Goal: Task Accomplishment & Management: Complete application form

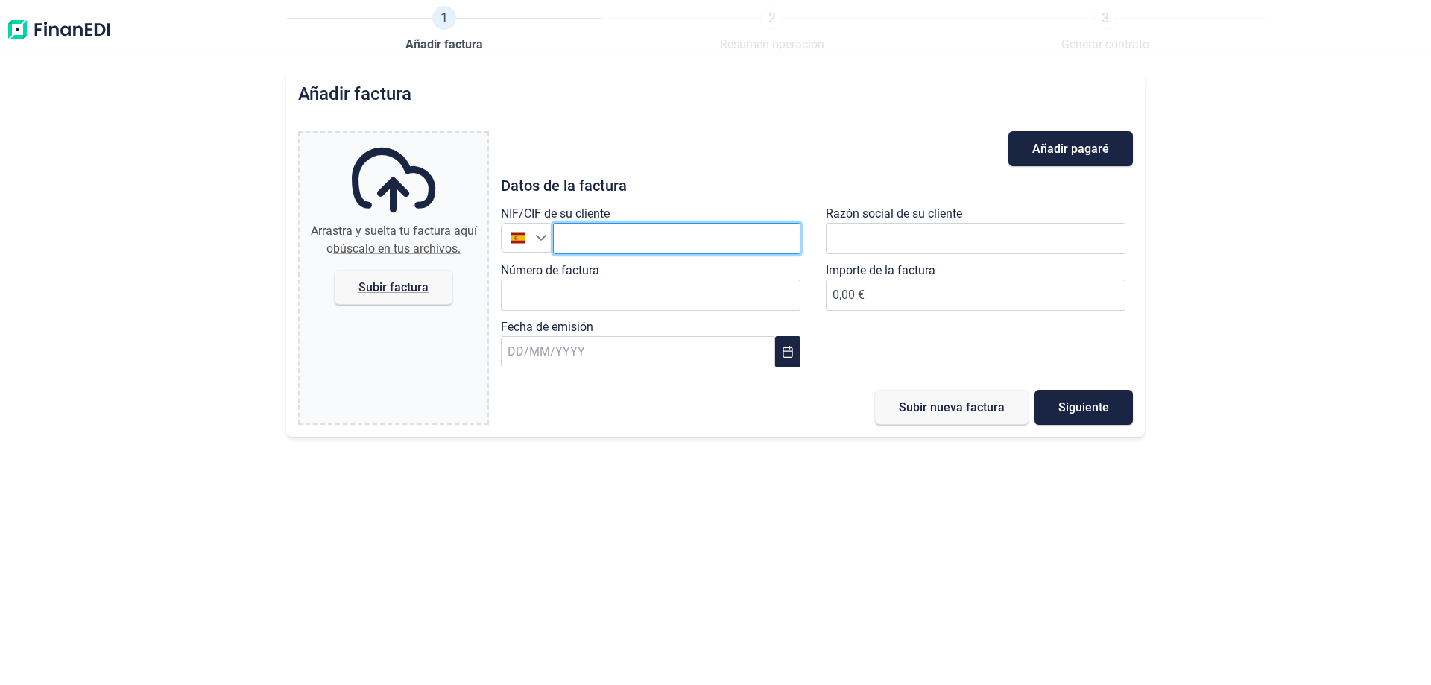
click at [656, 244] on input "text" at bounding box center [676, 238] width 247 height 31
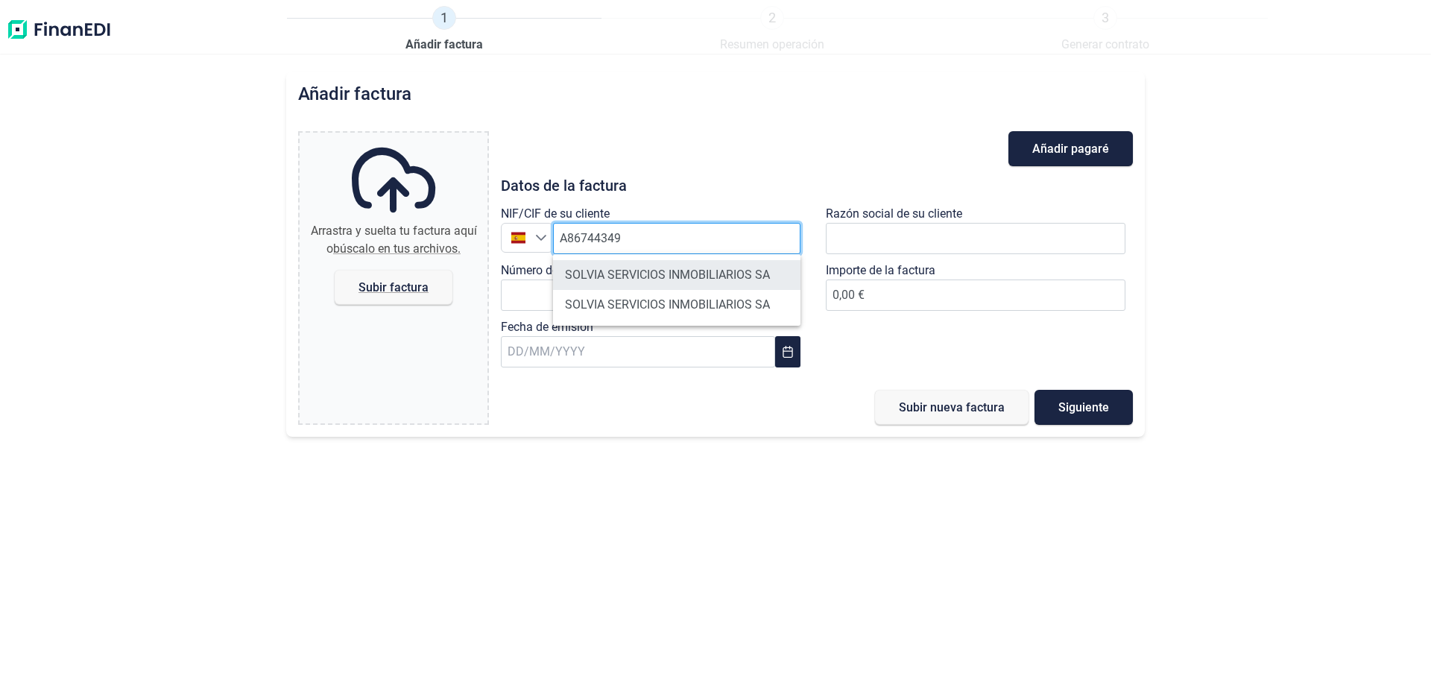
type input "A86744349"
click at [709, 279] on li "SOLVIA SERVICIOS INMOBILIARIOS SA" at bounding box center [676, 275] width 247 height 30
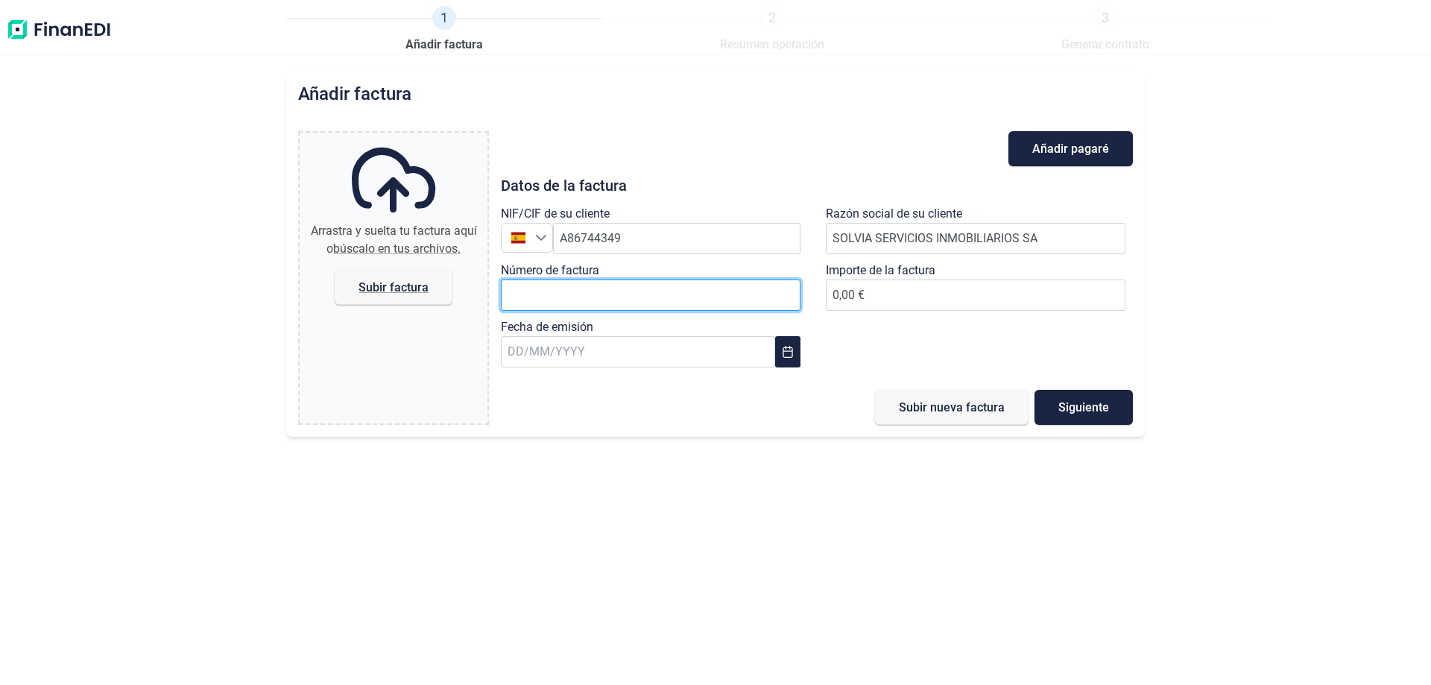
click at [620, 296] on input "Número de factura" at bounding box center [651, 294] width 300 height 31
click at [588, 294] on input "25RNA0246/0009/2025" at bounding box center [651, 294] width 300 height 31
type input "25RNA0246/0013/2025"
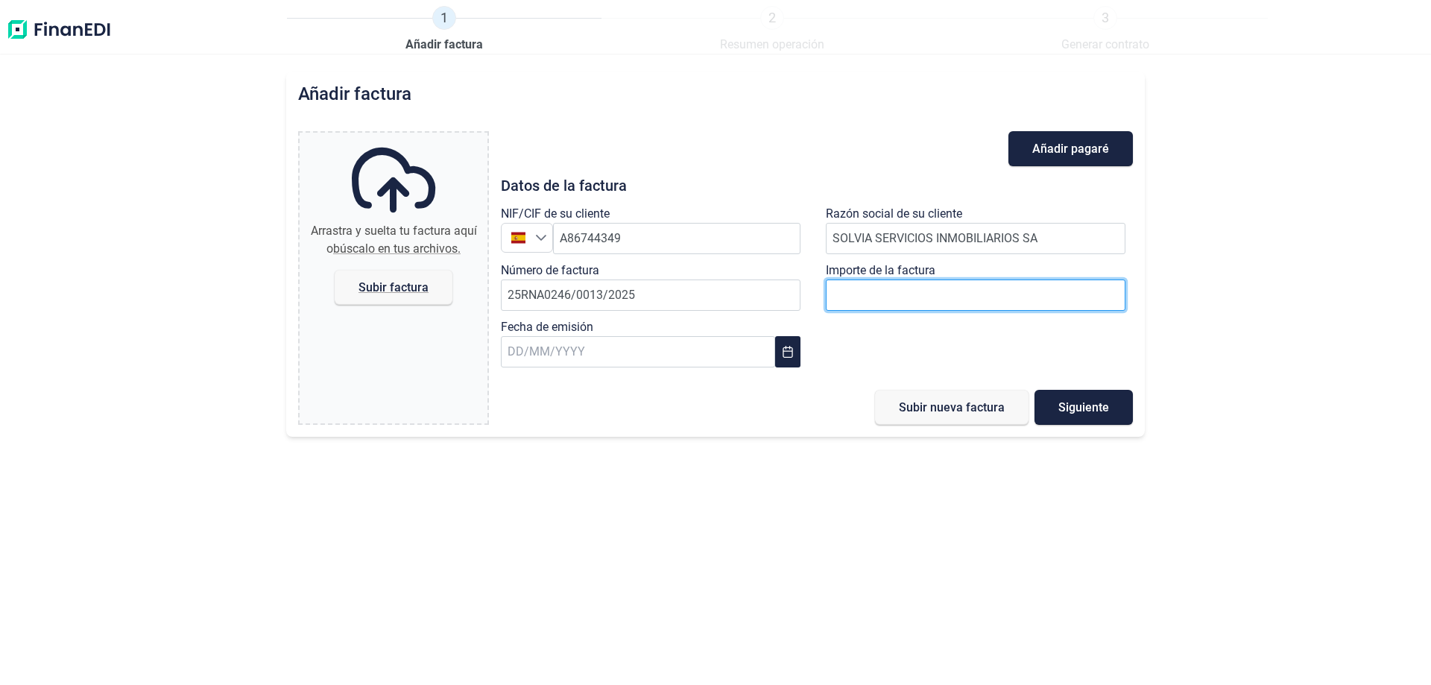
click at [873, 303] on input "0,00 €" at bounding box center [976, 294] width 300 height 31
type input "69892"
type input "69892.84"
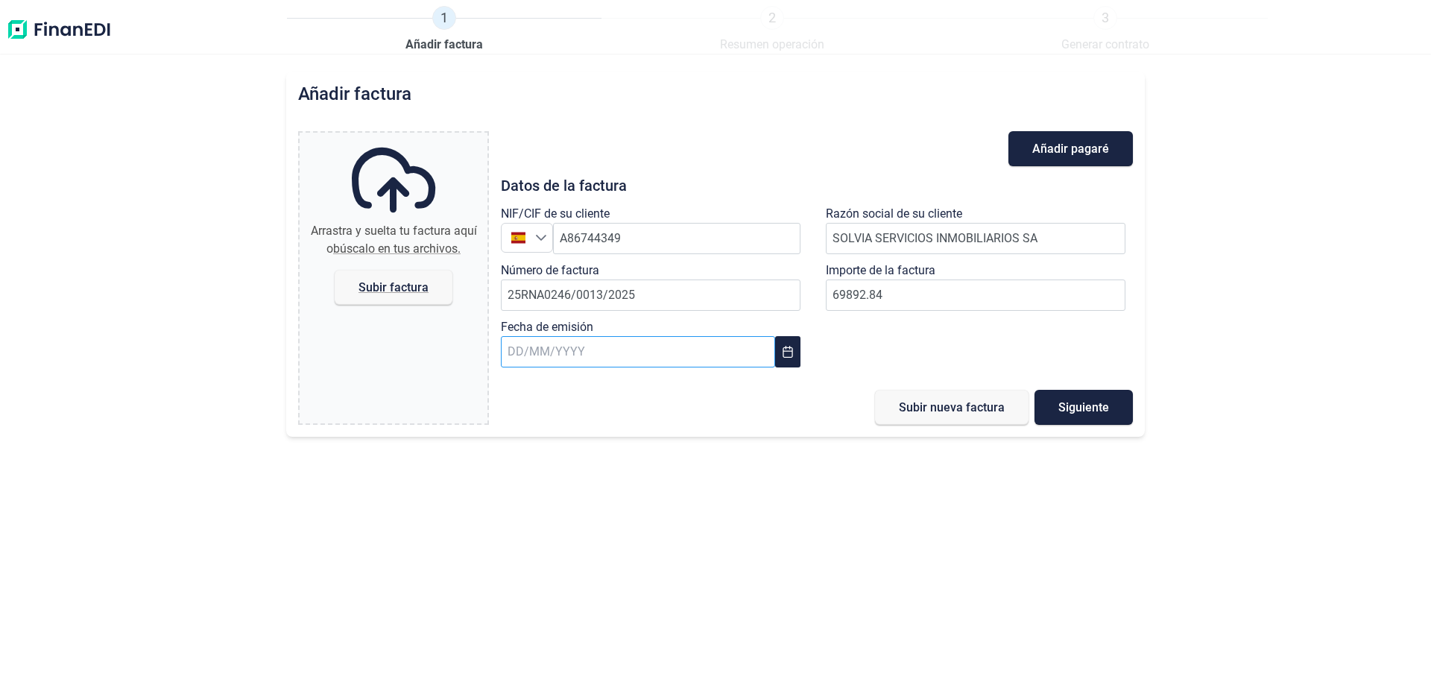
click at [603, 345] on input "text" at bounding box center [638, 351] width 274 height 31
click at [527, 505] on span "8" at bounding box center [528, 508] width 30 height 30
click at [386, 292] on span "Subir factura" at bounding box center [393, 287] width 70 height 11
click at [386, 137] on input "Arrastra y suelta tu factura aquí o búscalo en tus archivos. Subir factura" at bounding box center [394, 135] width 188 height 4
type input "C:\fakepath\25RNA0246.0013.2025 - FECHA [DATE] - Solvia Servicios Inmobiliarios…"
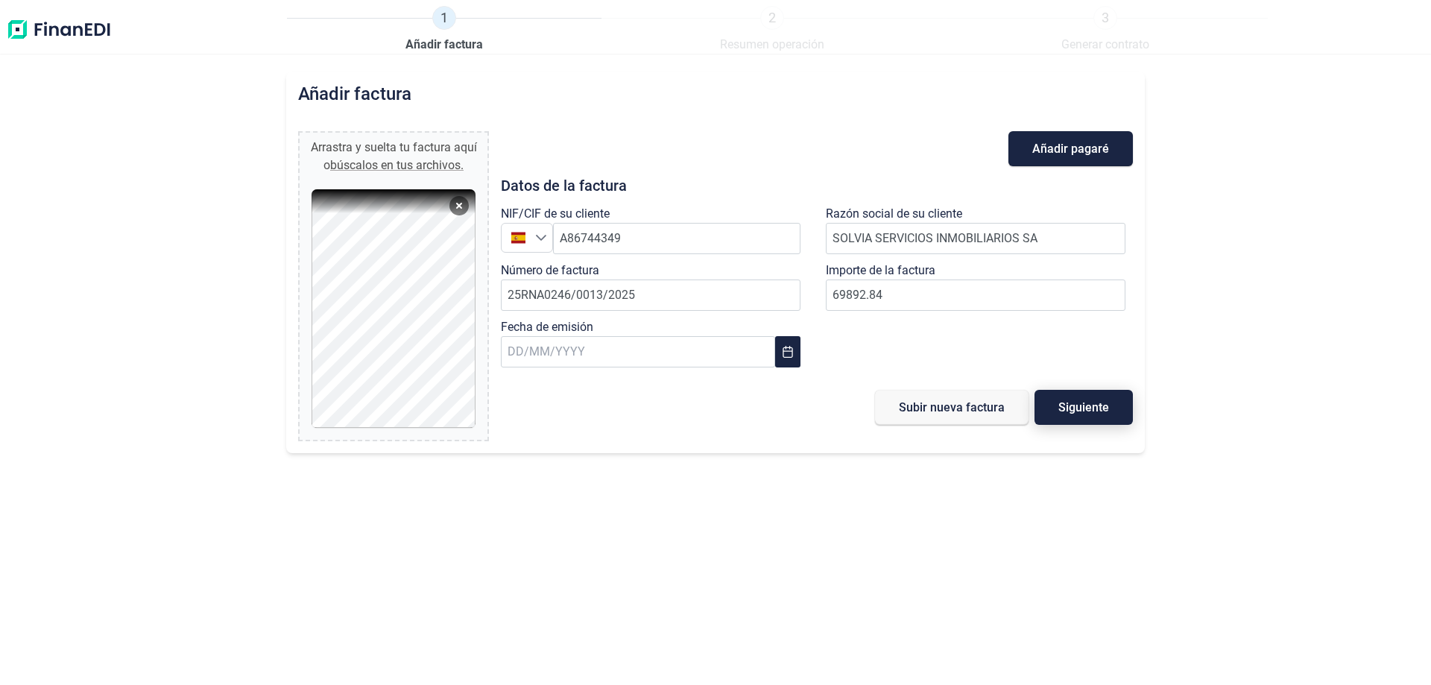
click at [1077, 402] on span "Siguiente" at bounding box center [1083, 407] width 51 height 11
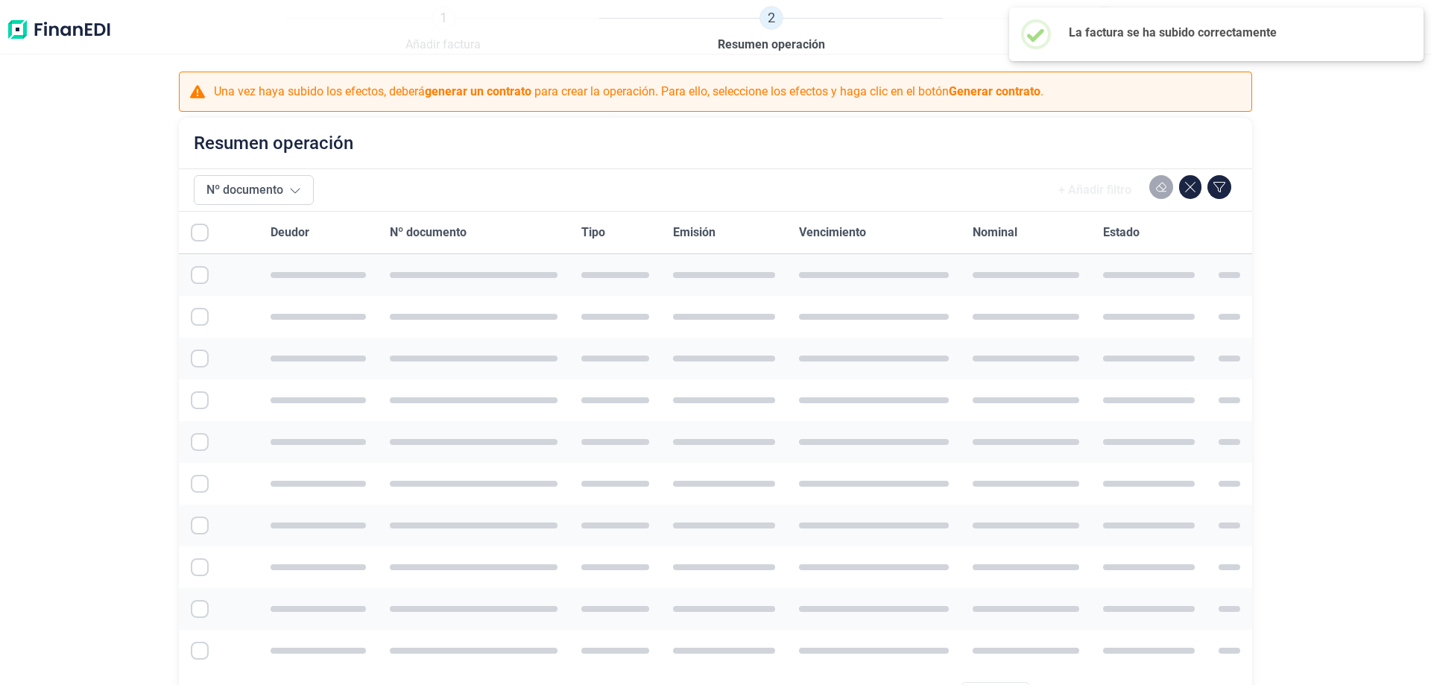
checkbox input "true"
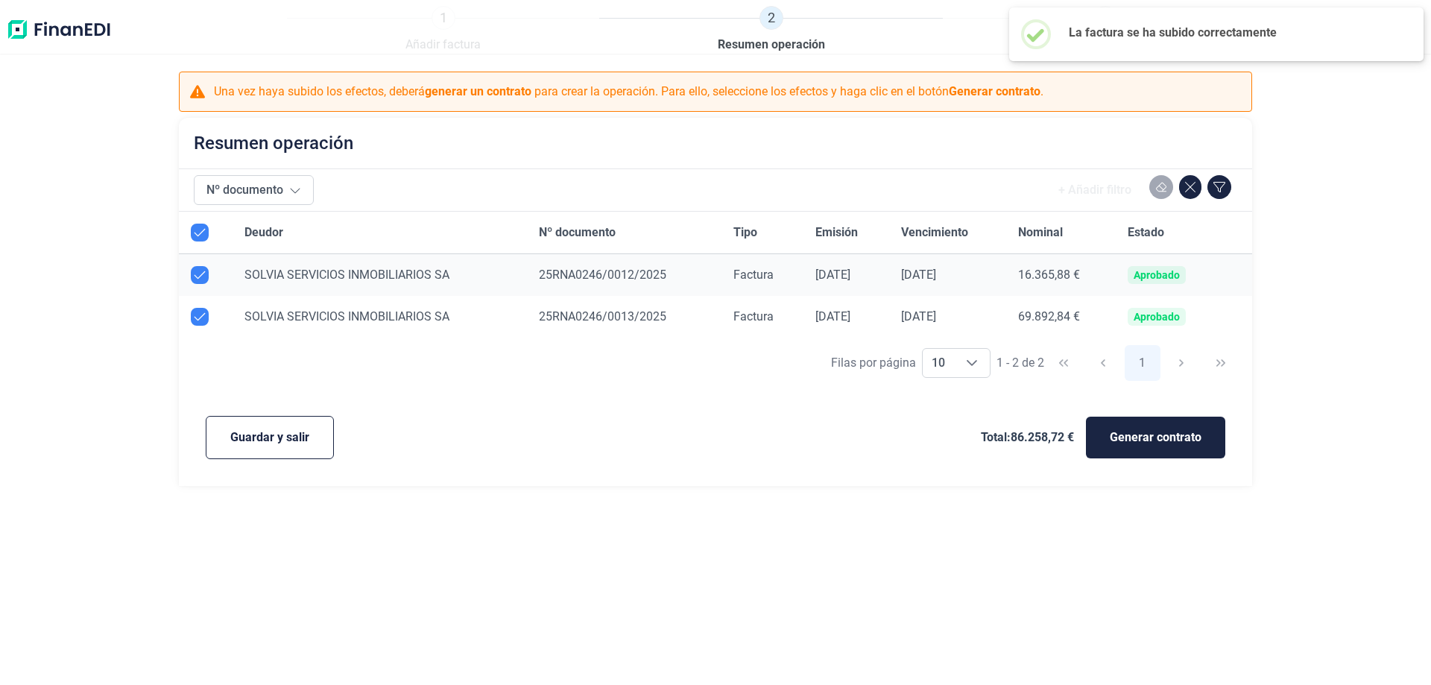
checkbox input "true"
click at [276, 440] on span "Guardar y salir" at bounding box center [269, 437] width 79 height 18
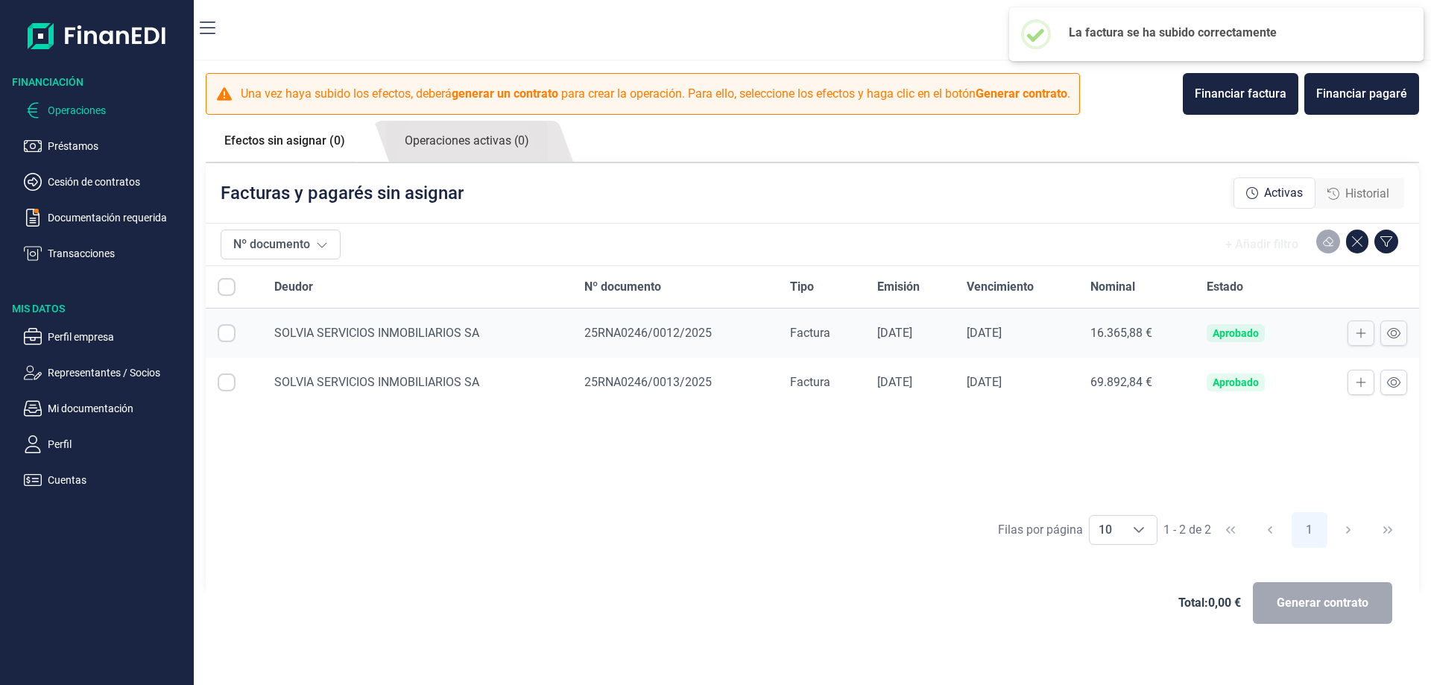
checkbox input "true"
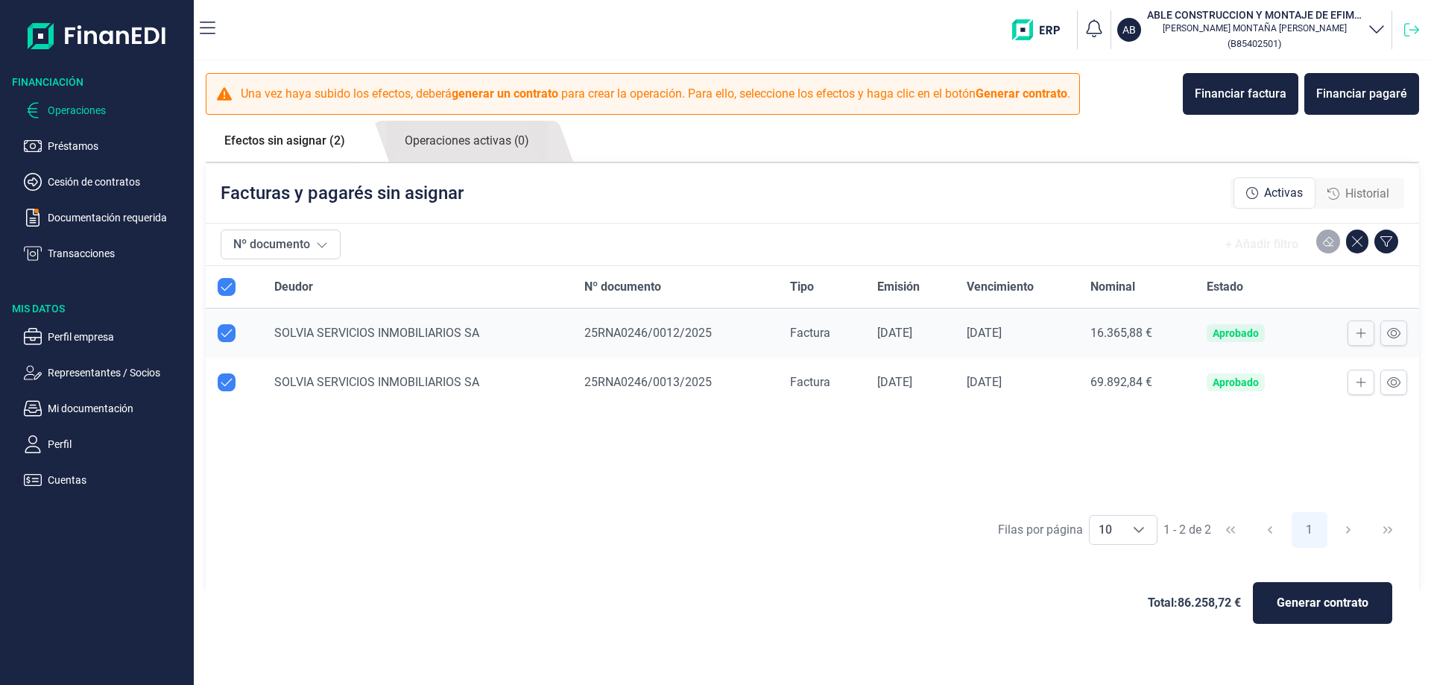
click at [1409, 31] on icon at bounding box center [1411, 29] width 15 height 15
